Goal: Task Accomplishment & Management: Complete application form

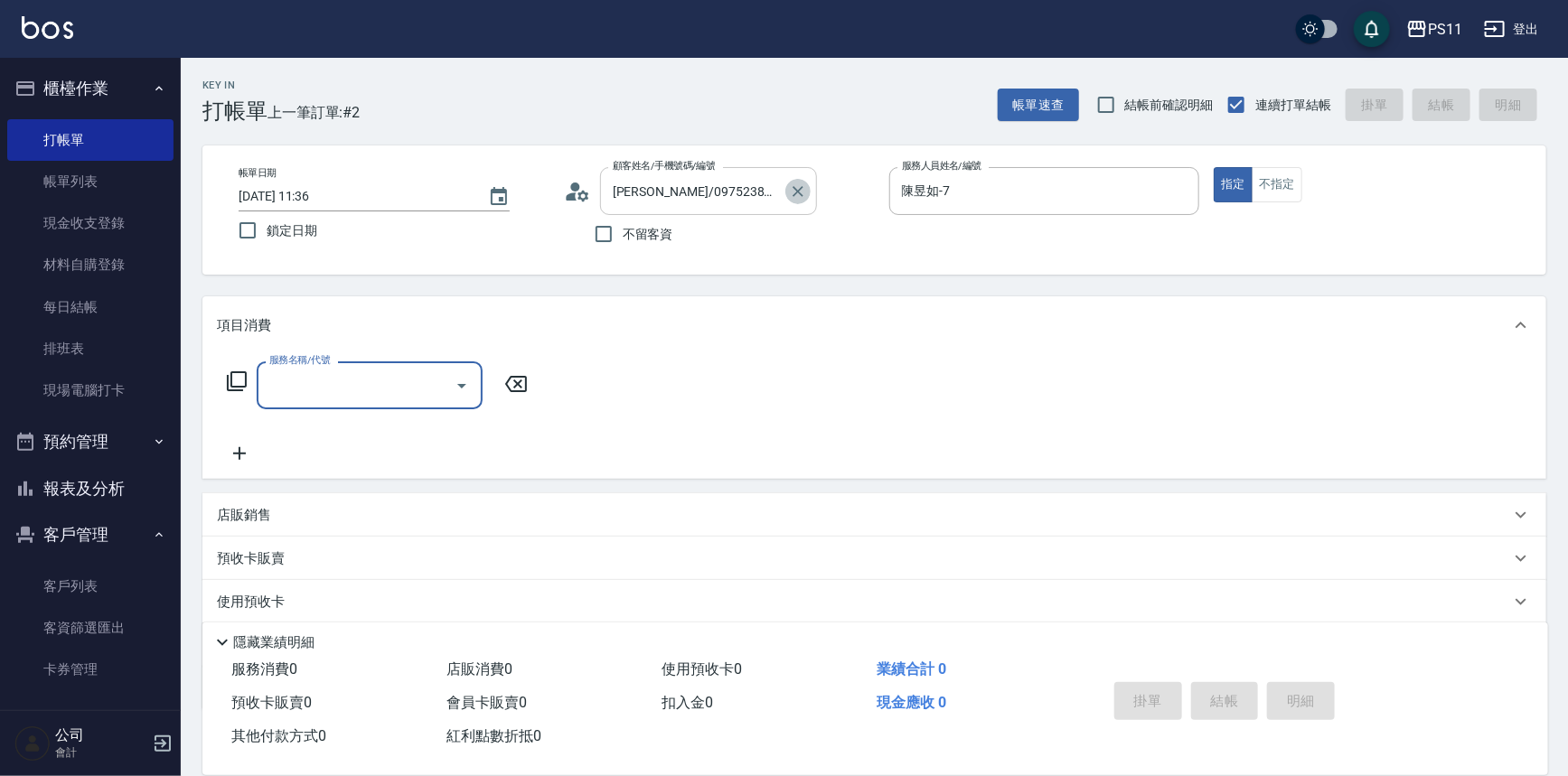
click at [803, 188] on icon "Clear" at bounding box center [797, 191] width 18 height 18
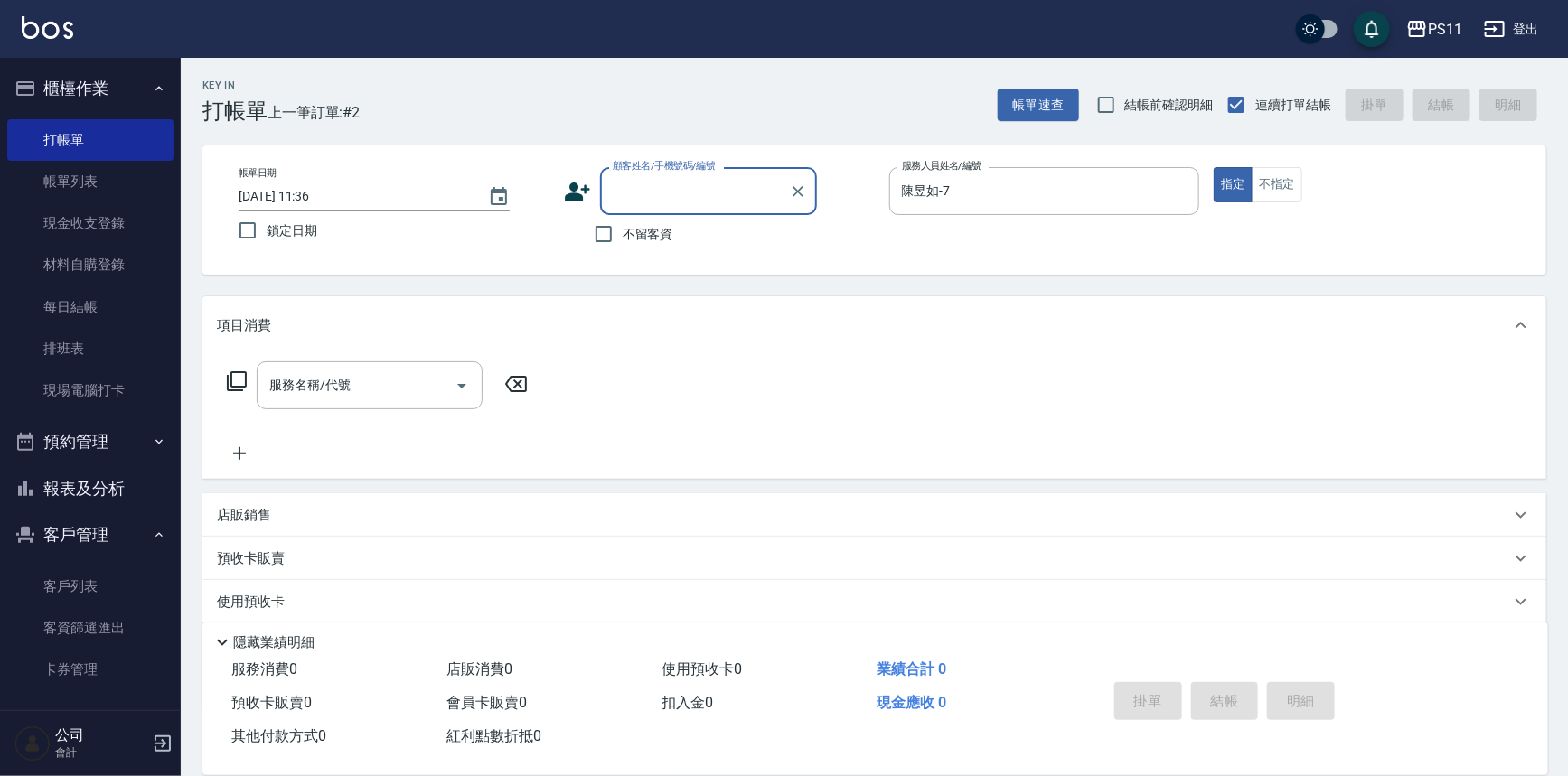
click at [768, 190] on input "顧客姓名/手機號碼/編號" at bounding box center [695, 190] width 173 height 31
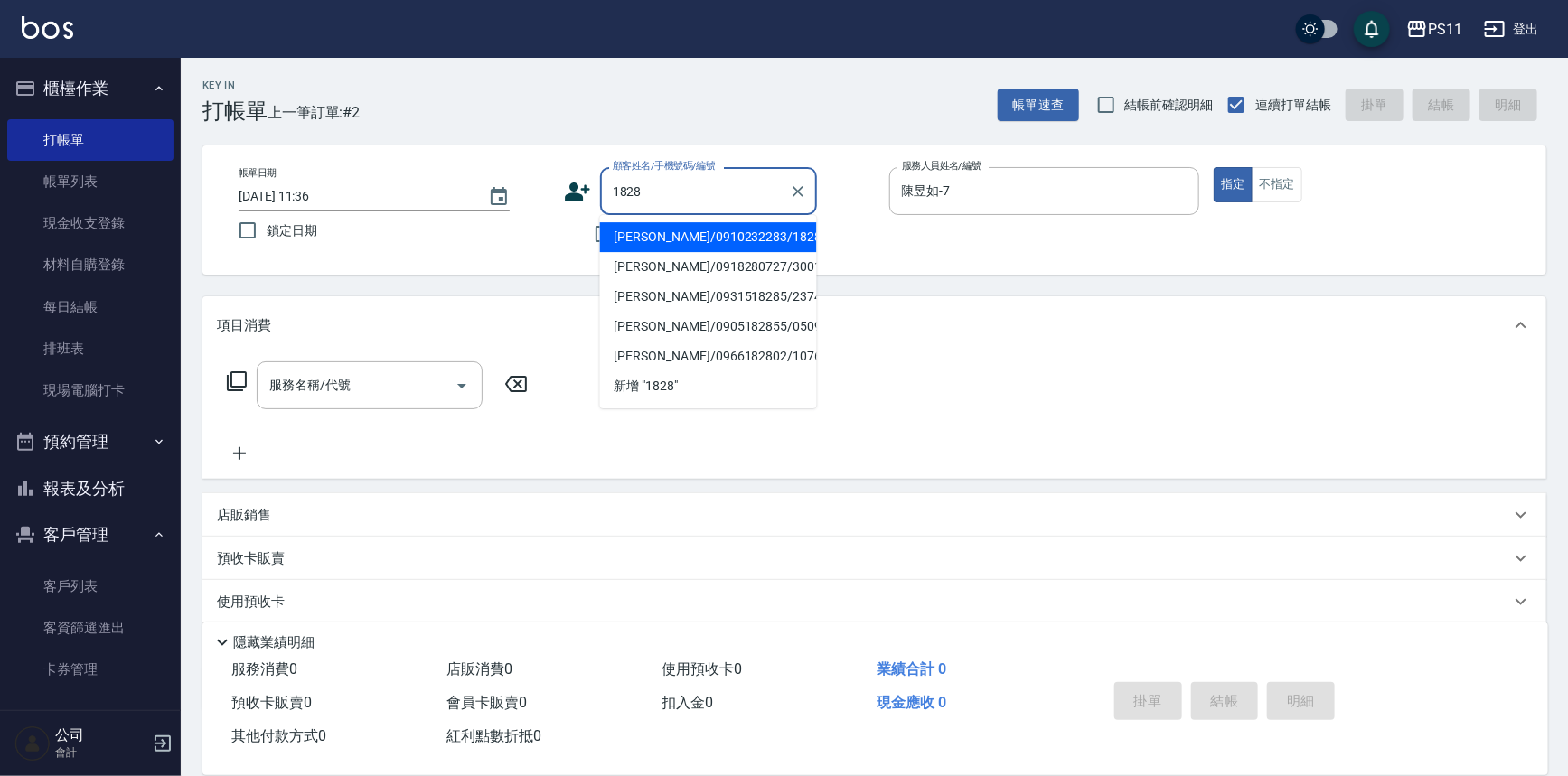
click at [684, 247] on li "[PERSON_NAME]/0910232283/1828" at bounding box center [708, 236] width 217 height 29
type input "[PERSON_NAME]/0910232283/1828"
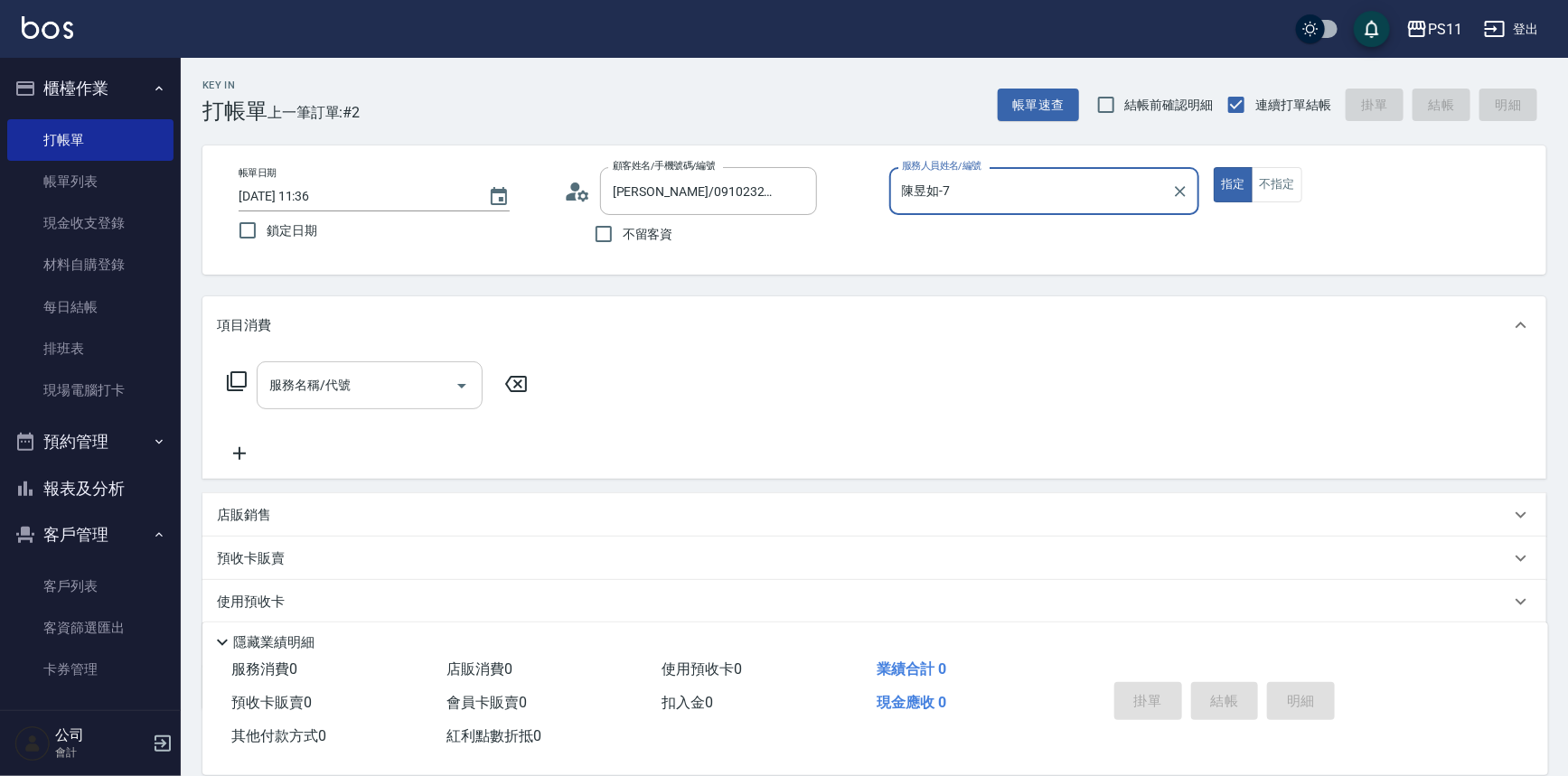
click at [336, 388] on input "服務名稱/代號" at bounding box center [356, 385] width 183 height 31
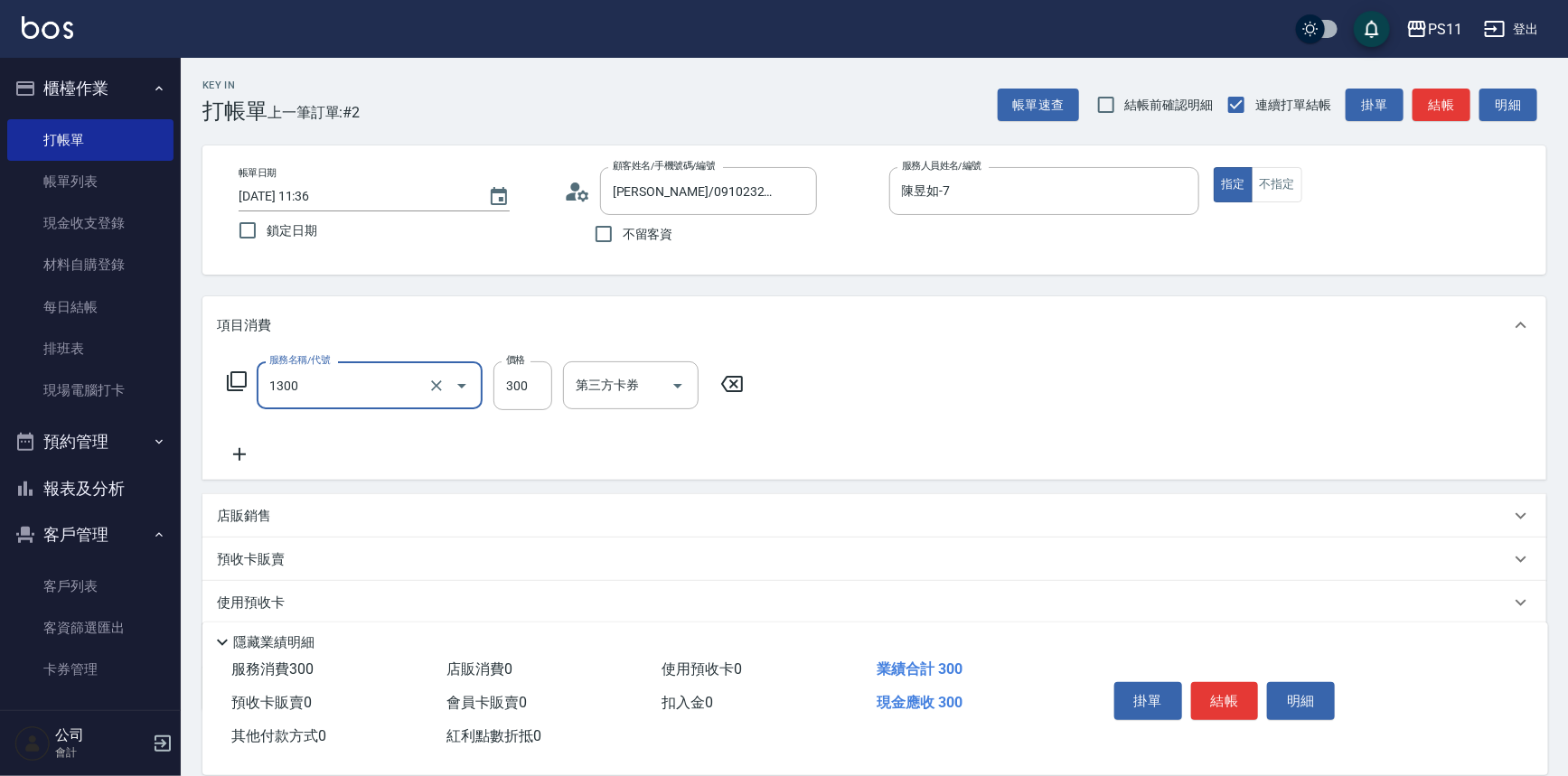
type input "洗髮300(1300)"
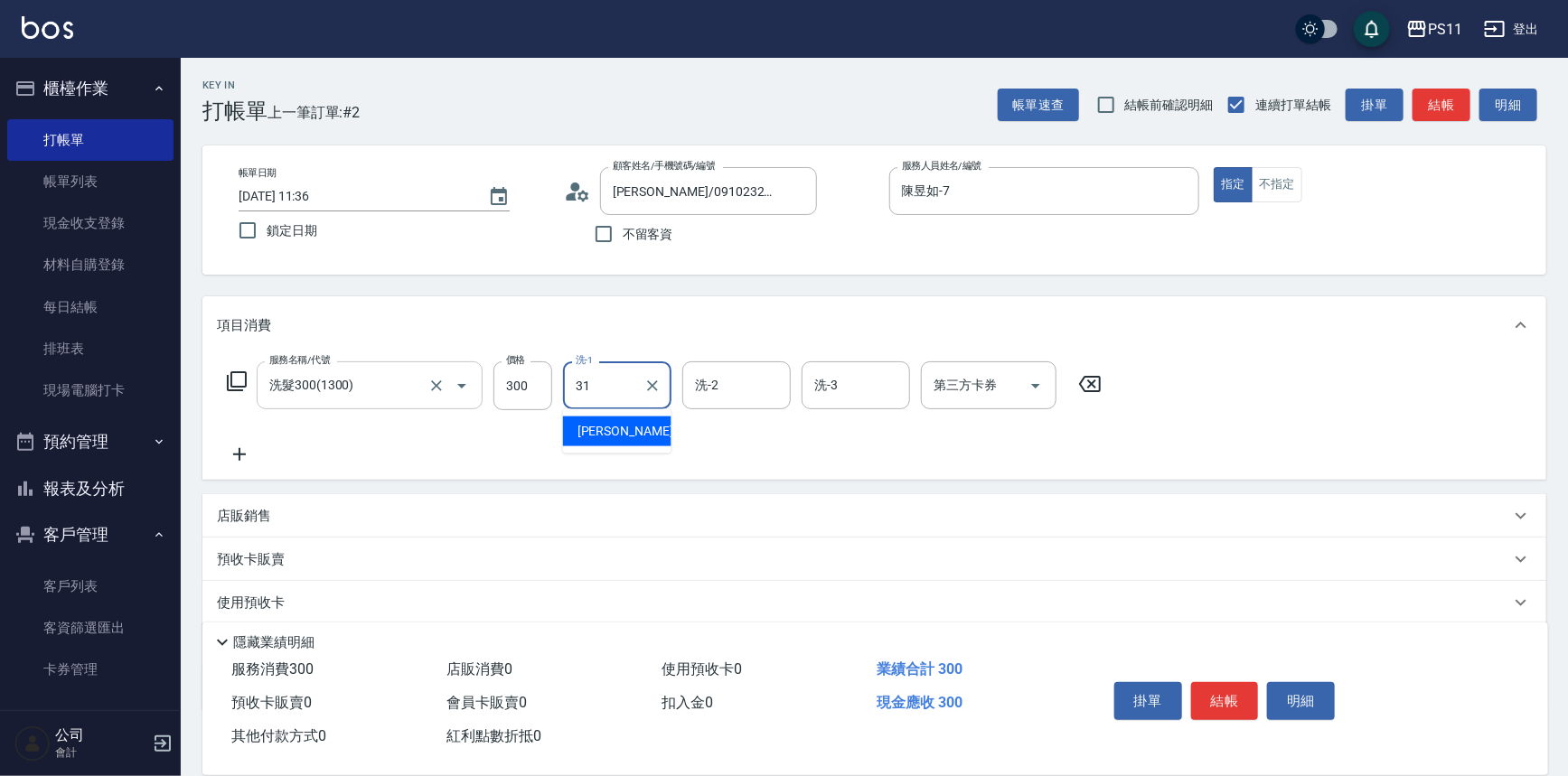
type input "[PERSON_NAME]-31"
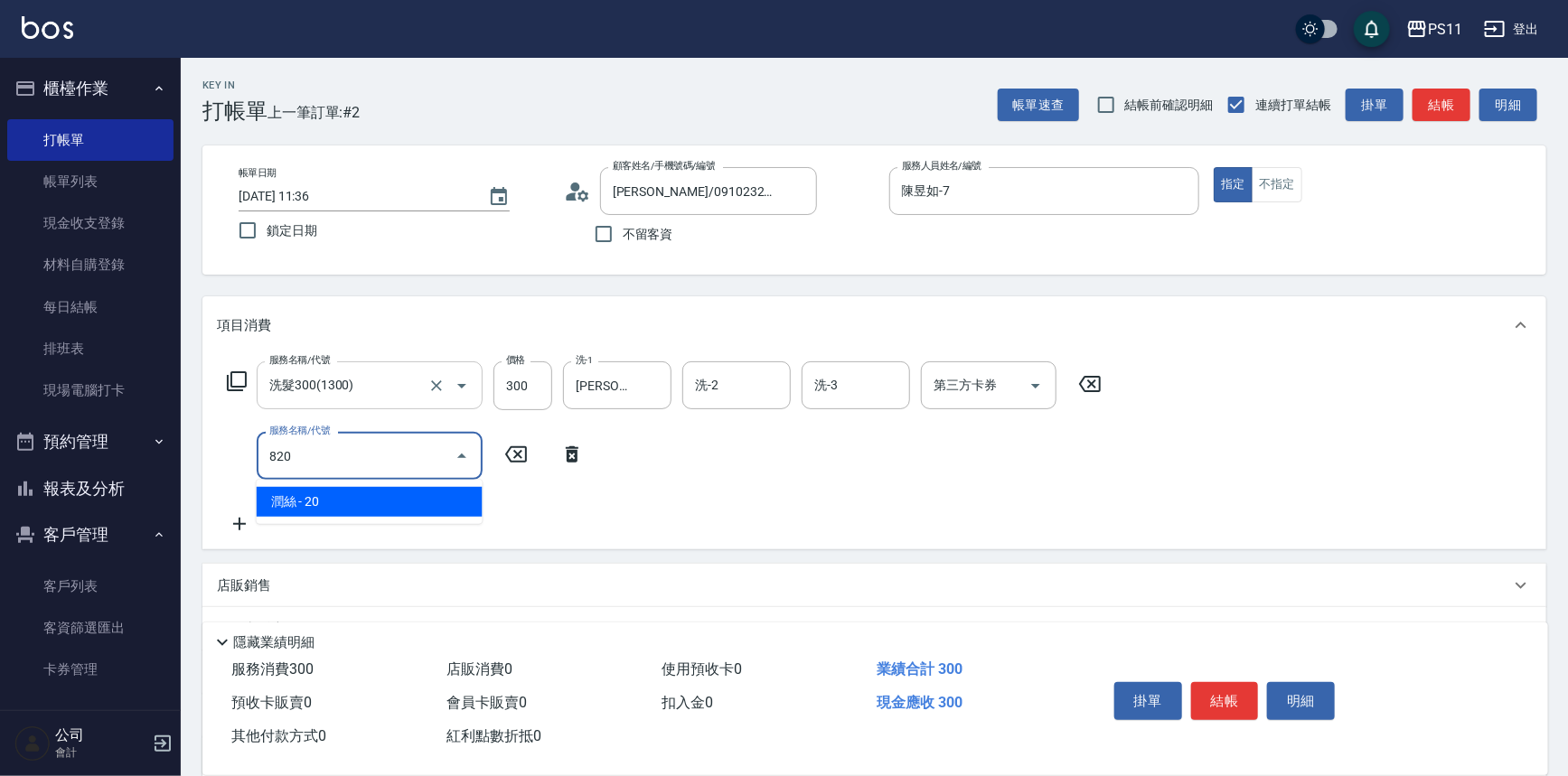
type input "潤絲(820)"
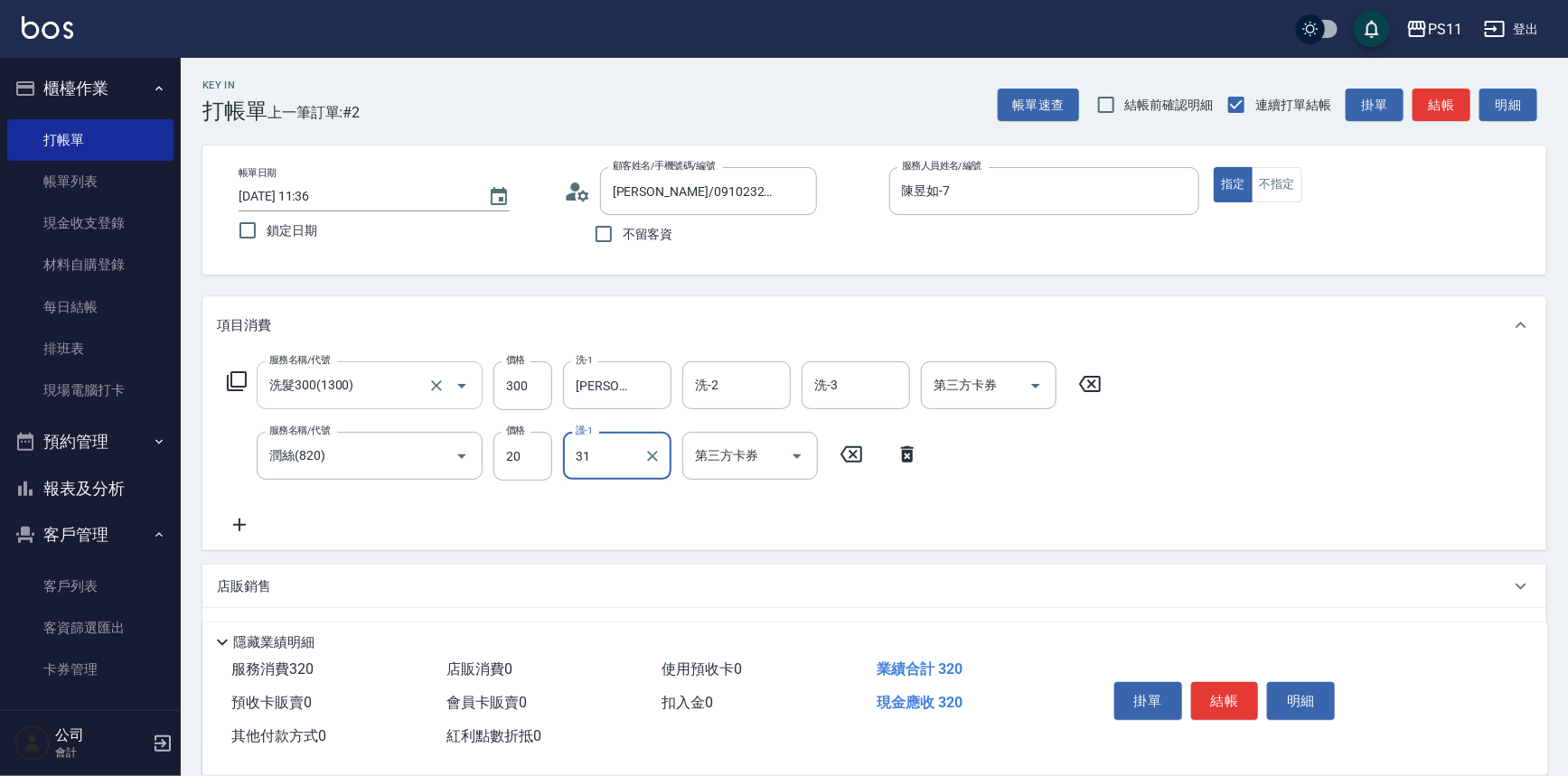
type input "[PERSON_NAME]-31"
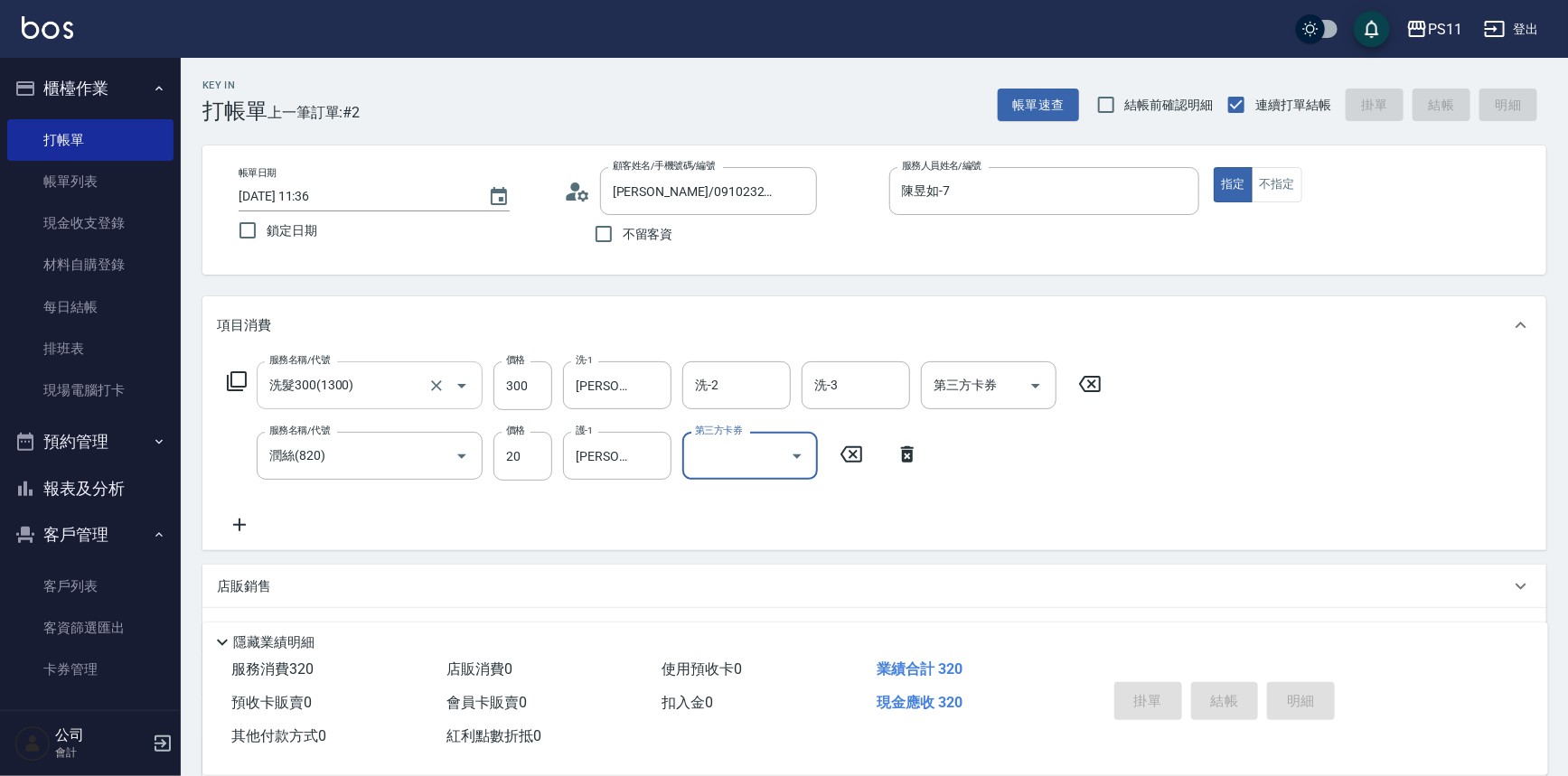
type input "[DATE] 14:12"
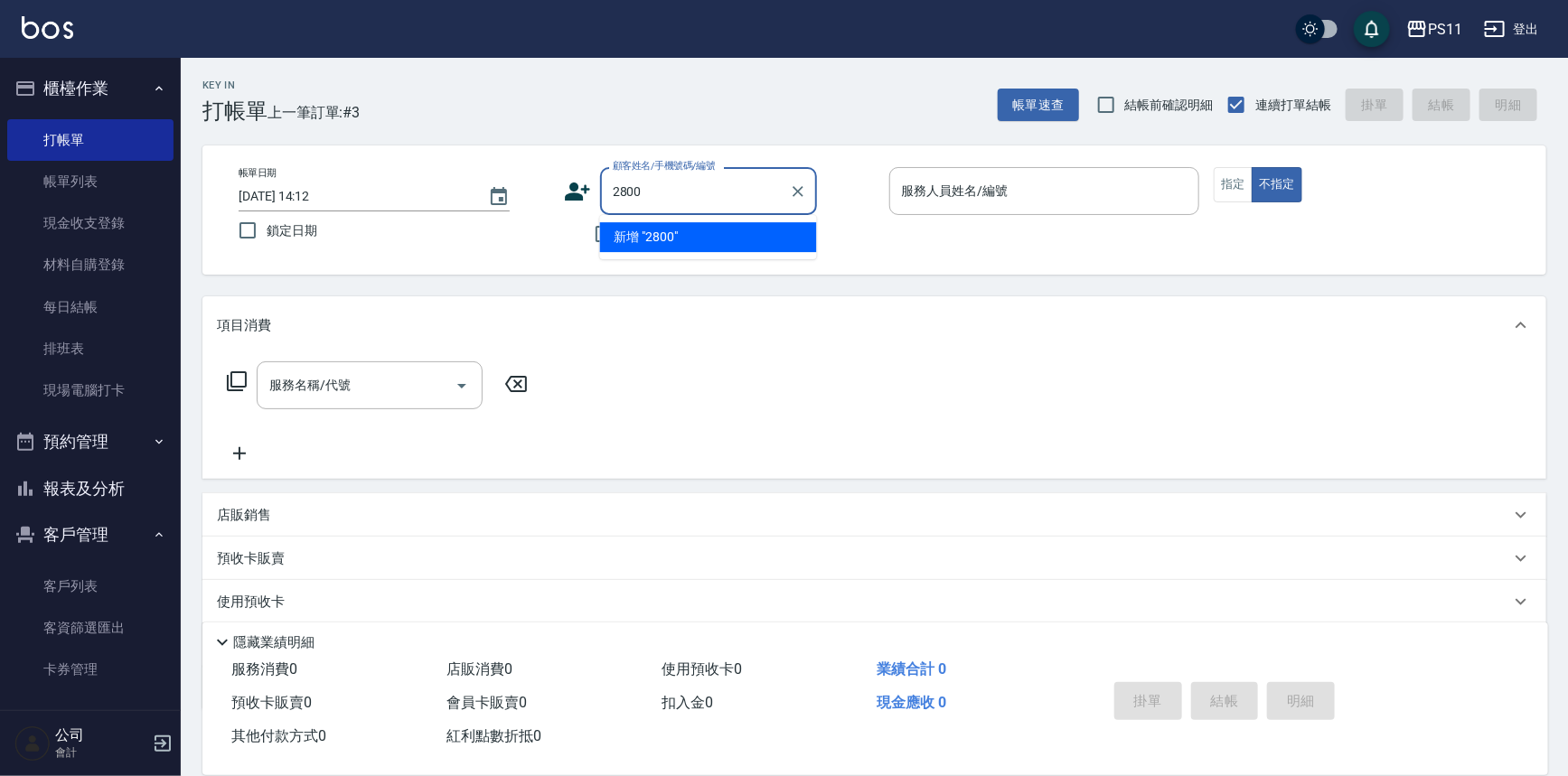
type input "2800"
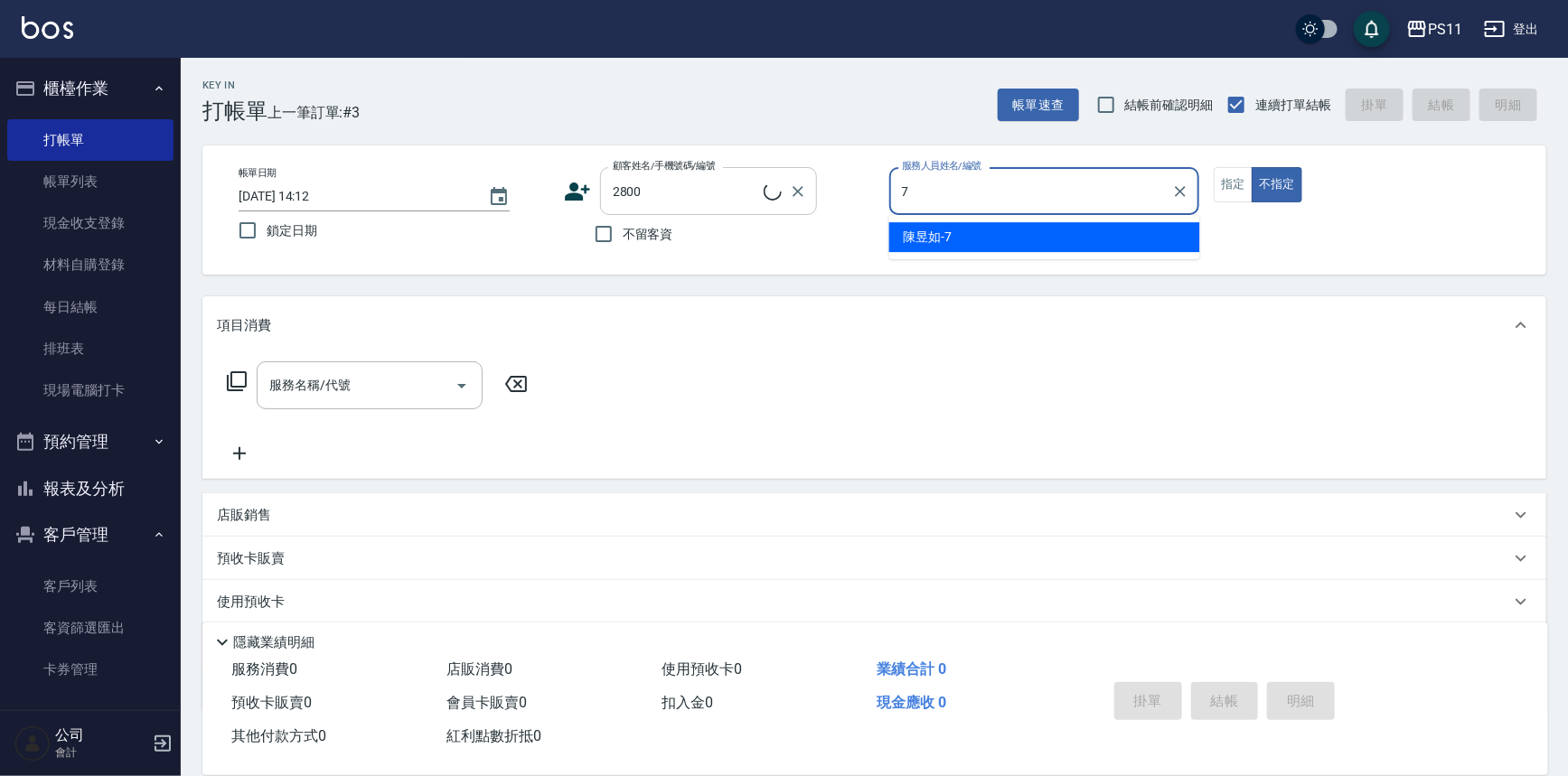
type input "7"
type button "false"
type input "施文雅/0910356847/2800"
type input "陳昱如-7"
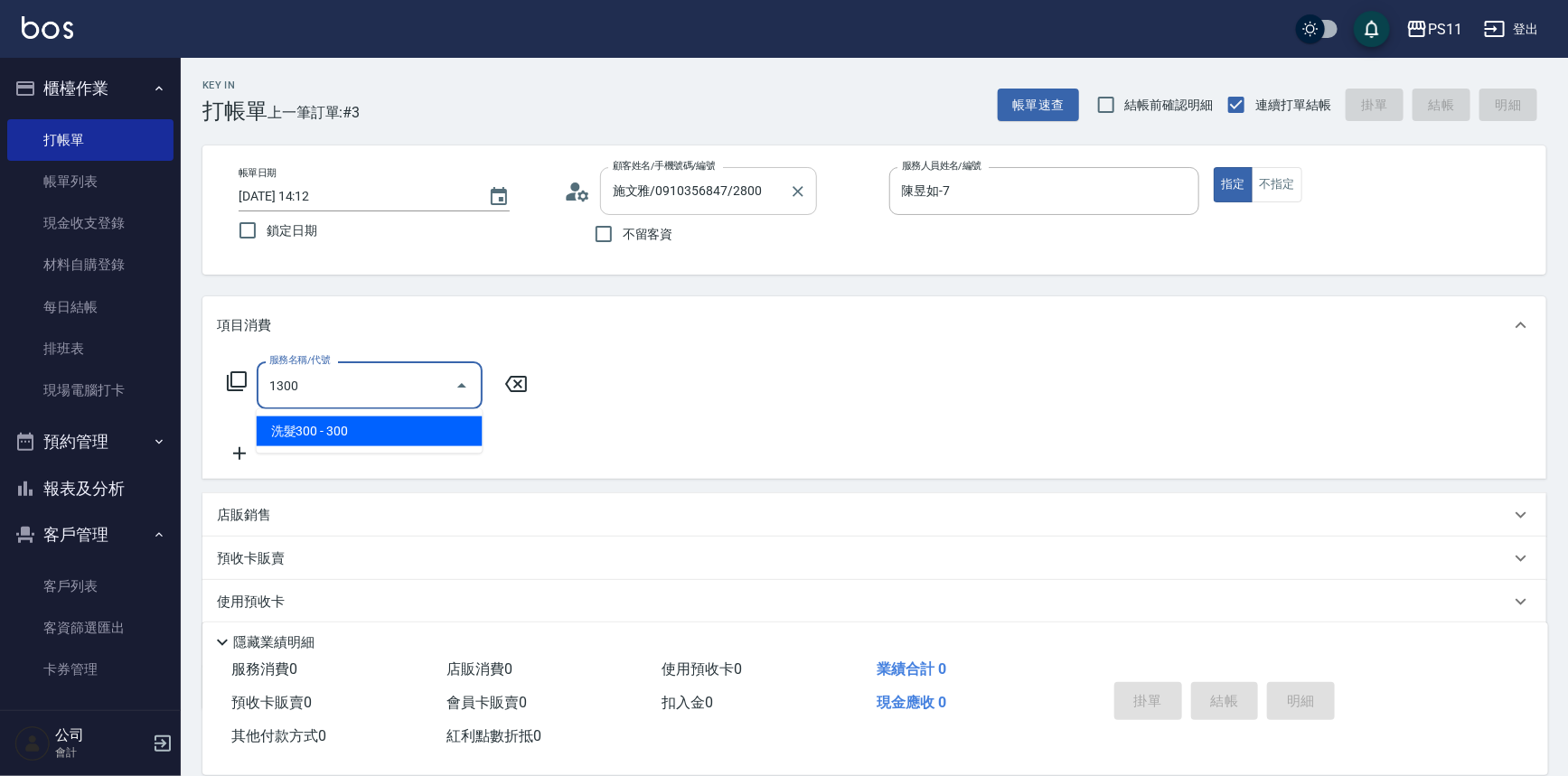
type input "洗髮300(1300)"
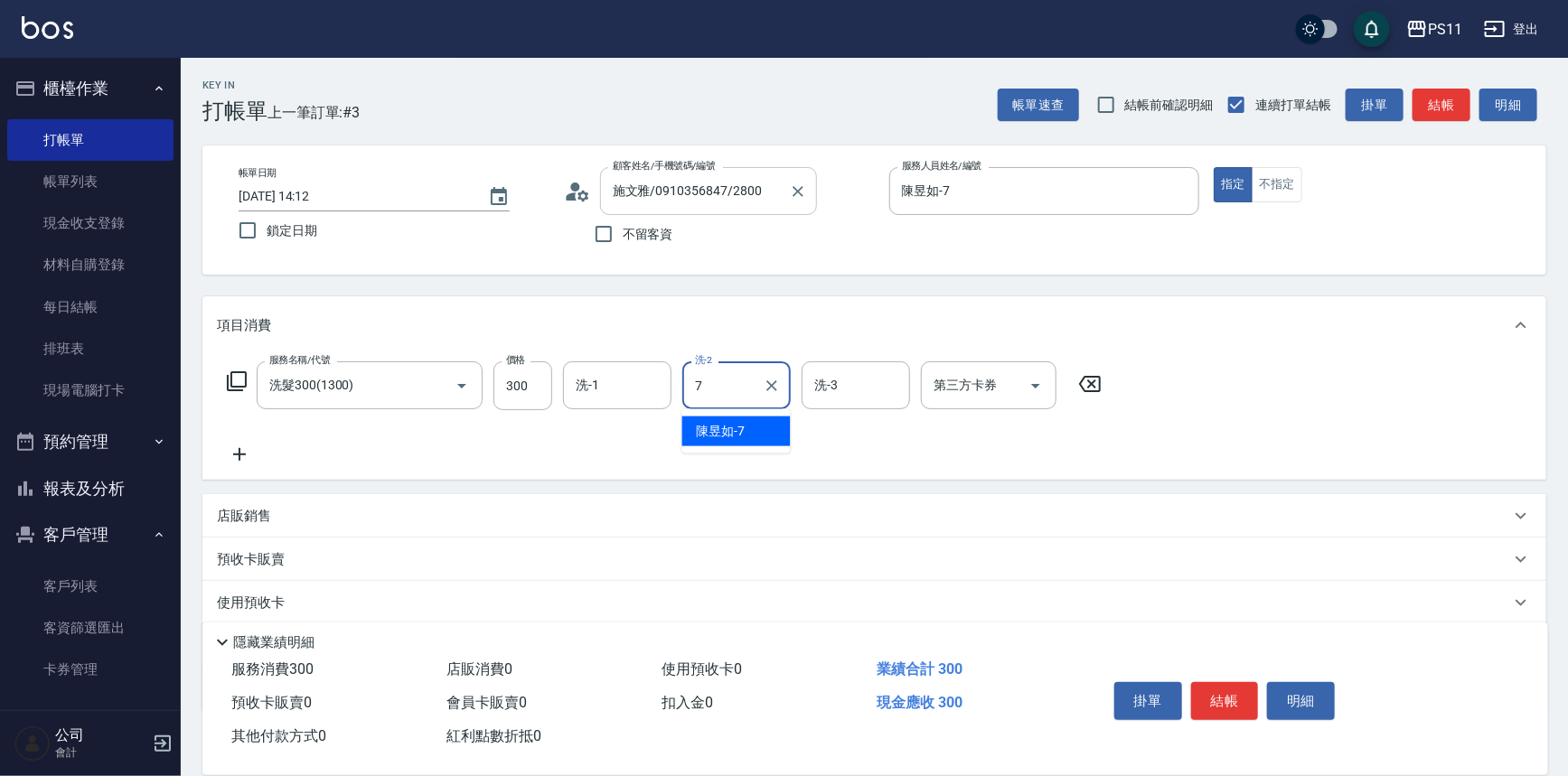
type input "陳昱如-7"
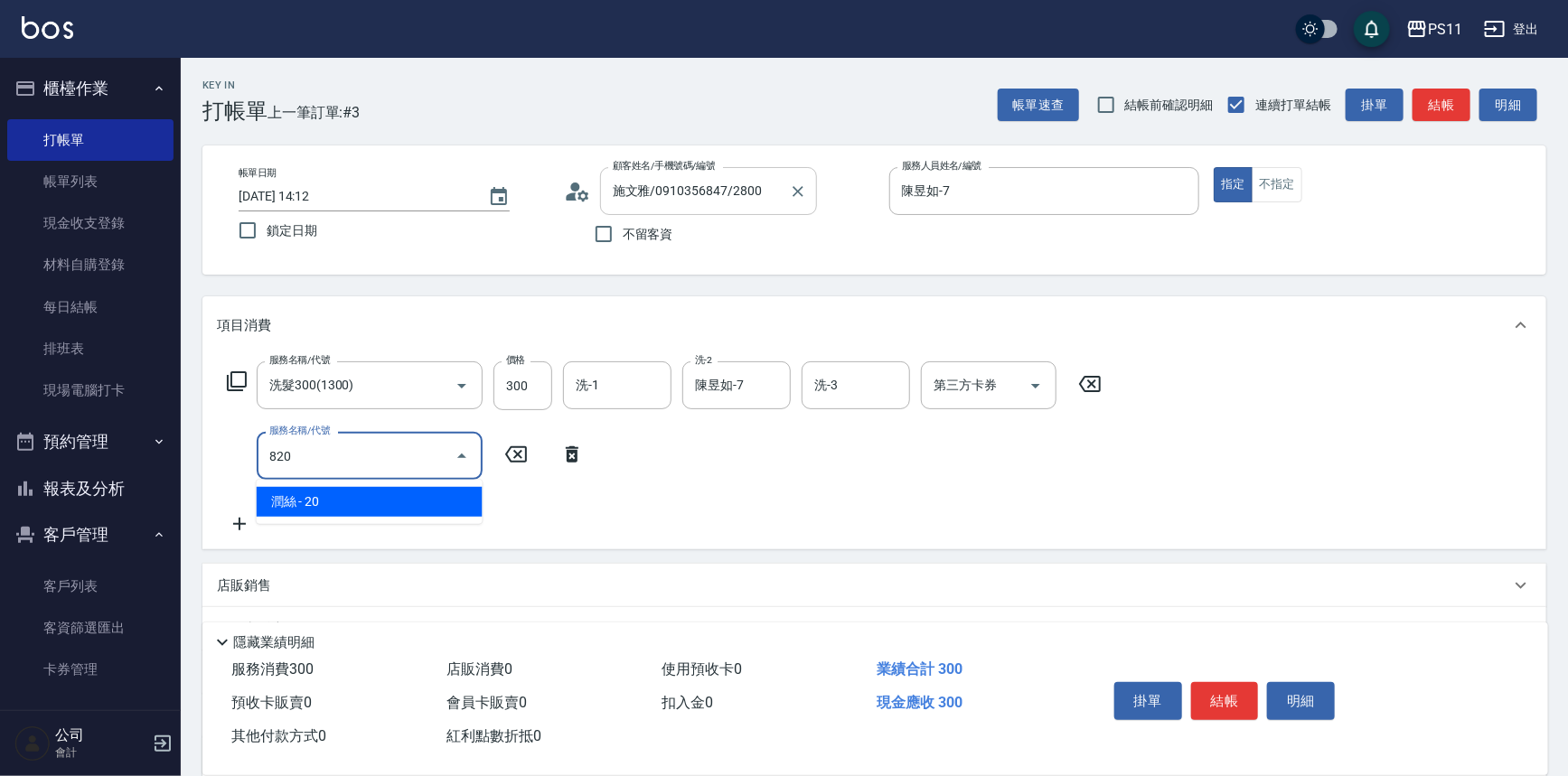
type input "潤絲(820)"
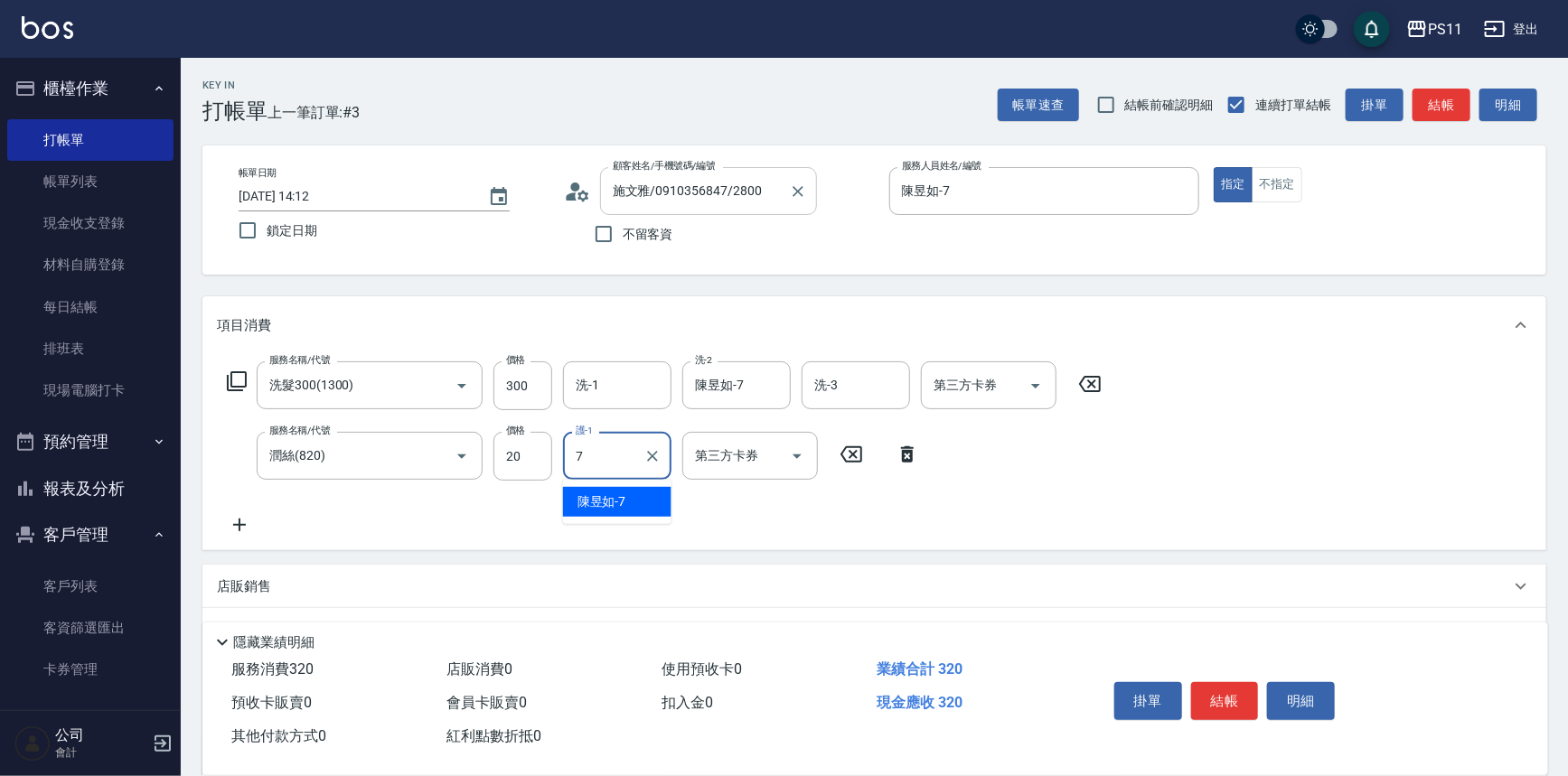
type input "陳昱如-7"
